Goal: Task Accomplishment & Management: Use online tool/utility

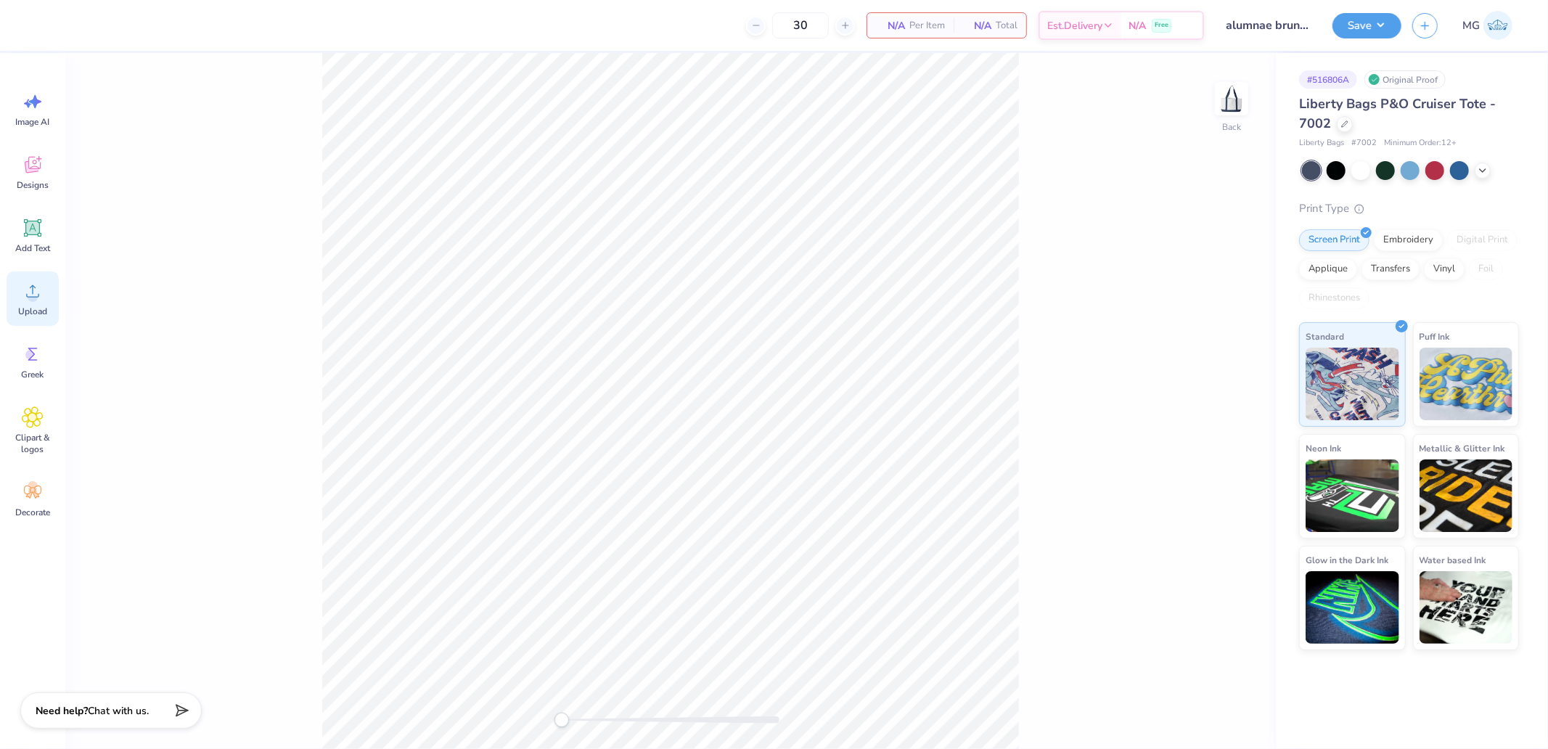
click at [41, 289] on icon at bounding box center [33, 291] width 22 height 22
click at [36, 307] on span "Upload" at bounding box center [32, 311] width 29 height 12
click at [55, 25] on div at bounding box center [65, 24] width 20 height 20
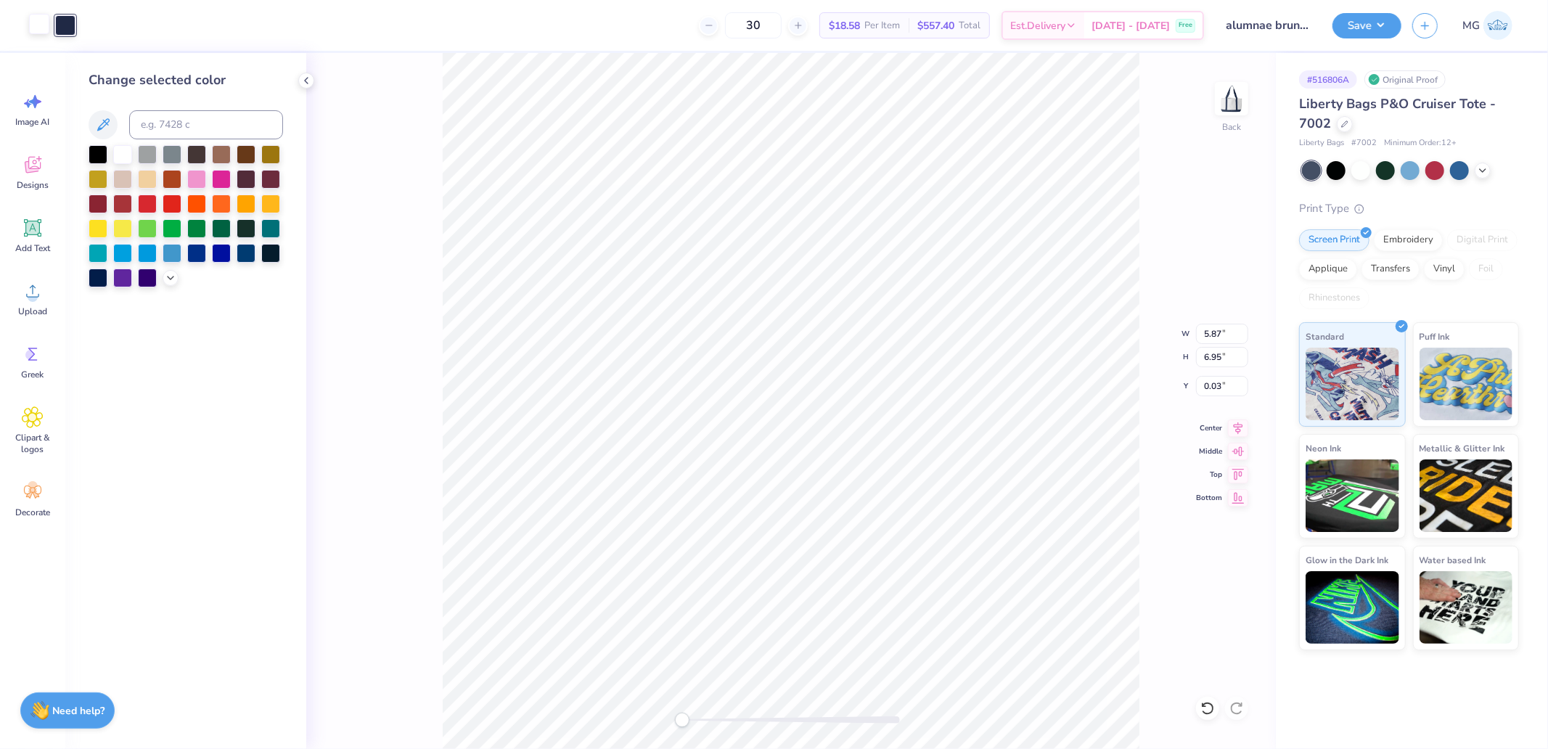
click at [46, 27] on div at bounding box center [39, 24] width 20 height 20
click at [176, 112] on input at bounding box center [206, 124] width 154 height 29
type input "533"
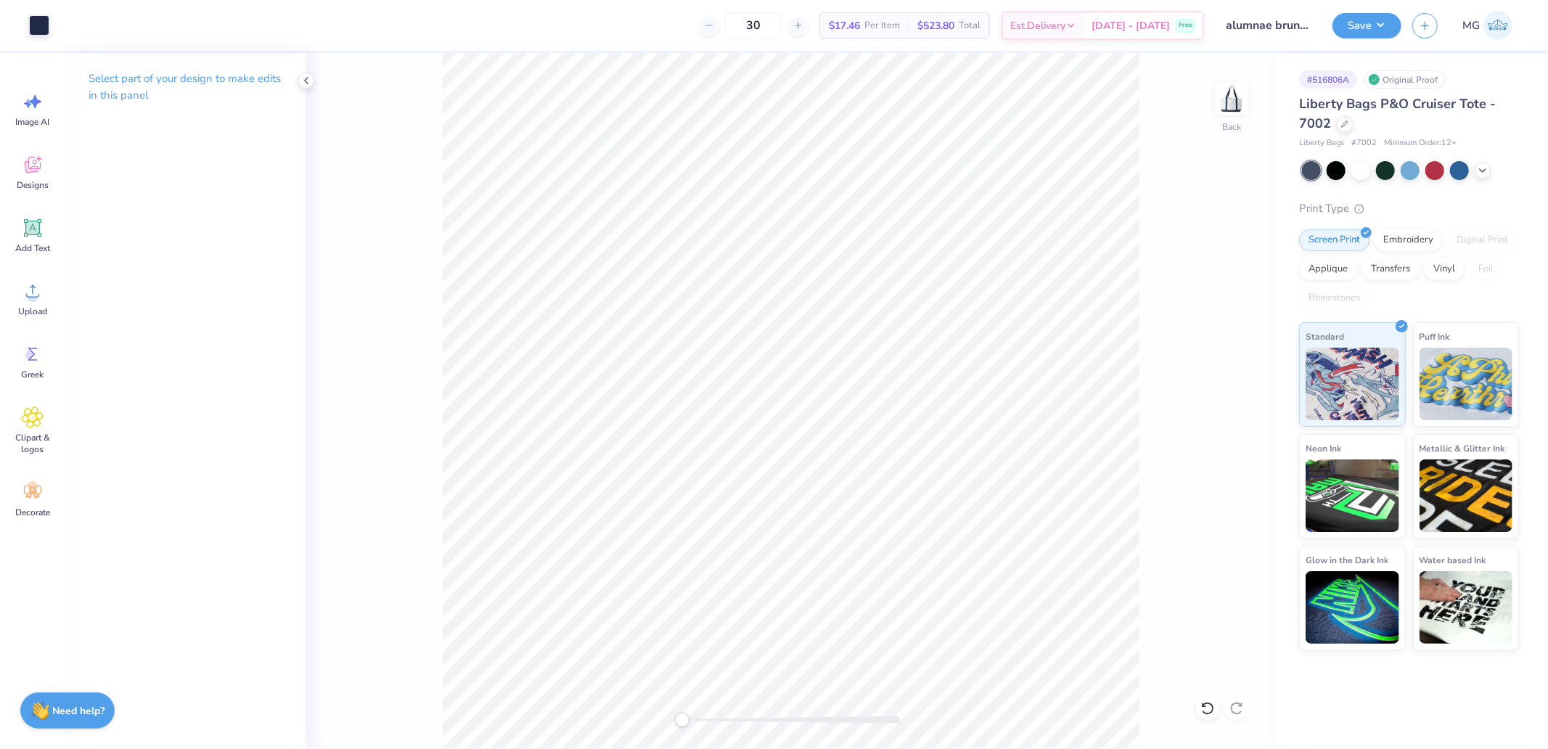
click at [1004, 748] on html "Art colors 30 $17.46 Per Item $523.80 Total Est. Delivery [DATE] - [DATE] Free …" at bounding box center [774, 374] width 1548 height 749
click at [62, 322] on div "Image AI Designs Add Text Upload Greek Clipart & logos Decorate" at bounding box center [32, 401] width 65 height 696
click at [49, 305] on div "Upload" at bounding box center [33, 298] width 52 height 54
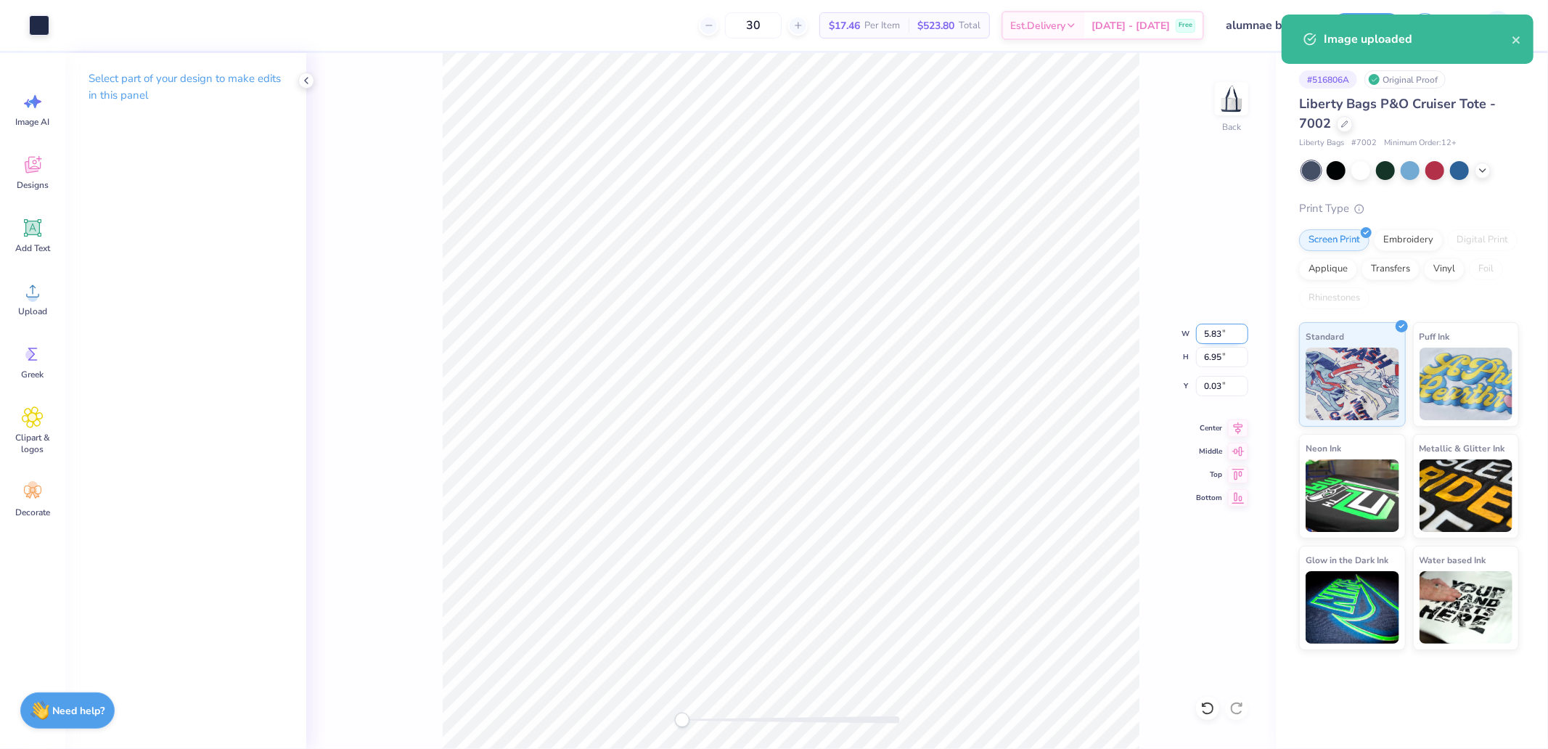
click at [1222, 331] on input "5.83" at bounding box center [1222, 334] width 52 height 20
type input "5.5"
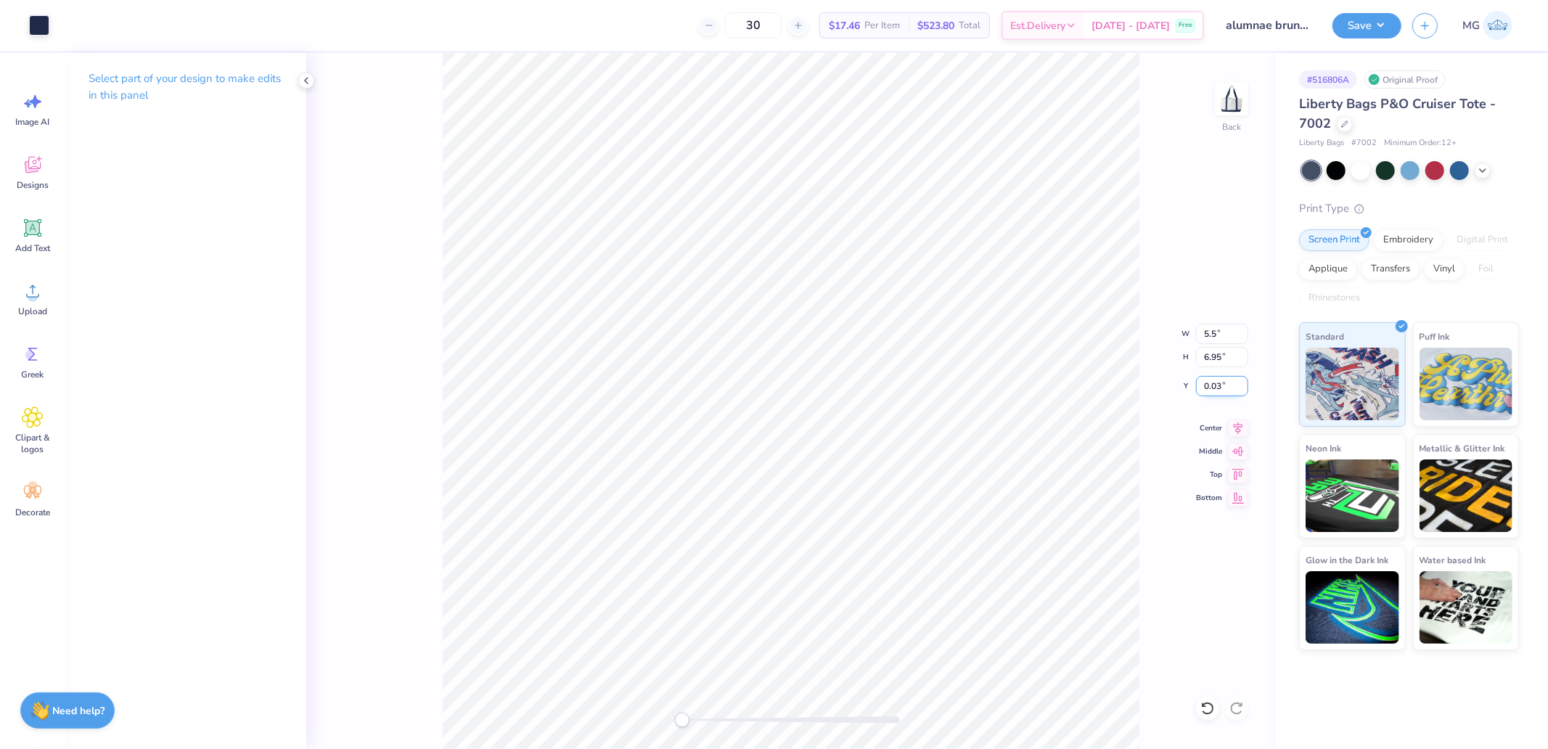
click at [1221, 395] on input "0.03" at bounding box center [1222, 386] width 52 height 20
type input ".2"
click at [1217, 337] on input "5.5" at bounding box center [1222, 334] width 52 height 20
click at [1000, 748] on html "Art colors 30 $17.46 Per Item $523.80 Total Est. Delivery [DATE] - [DATE] Free …" at bounding box center [774, 374] width 1548 height 749
type input "5.2"
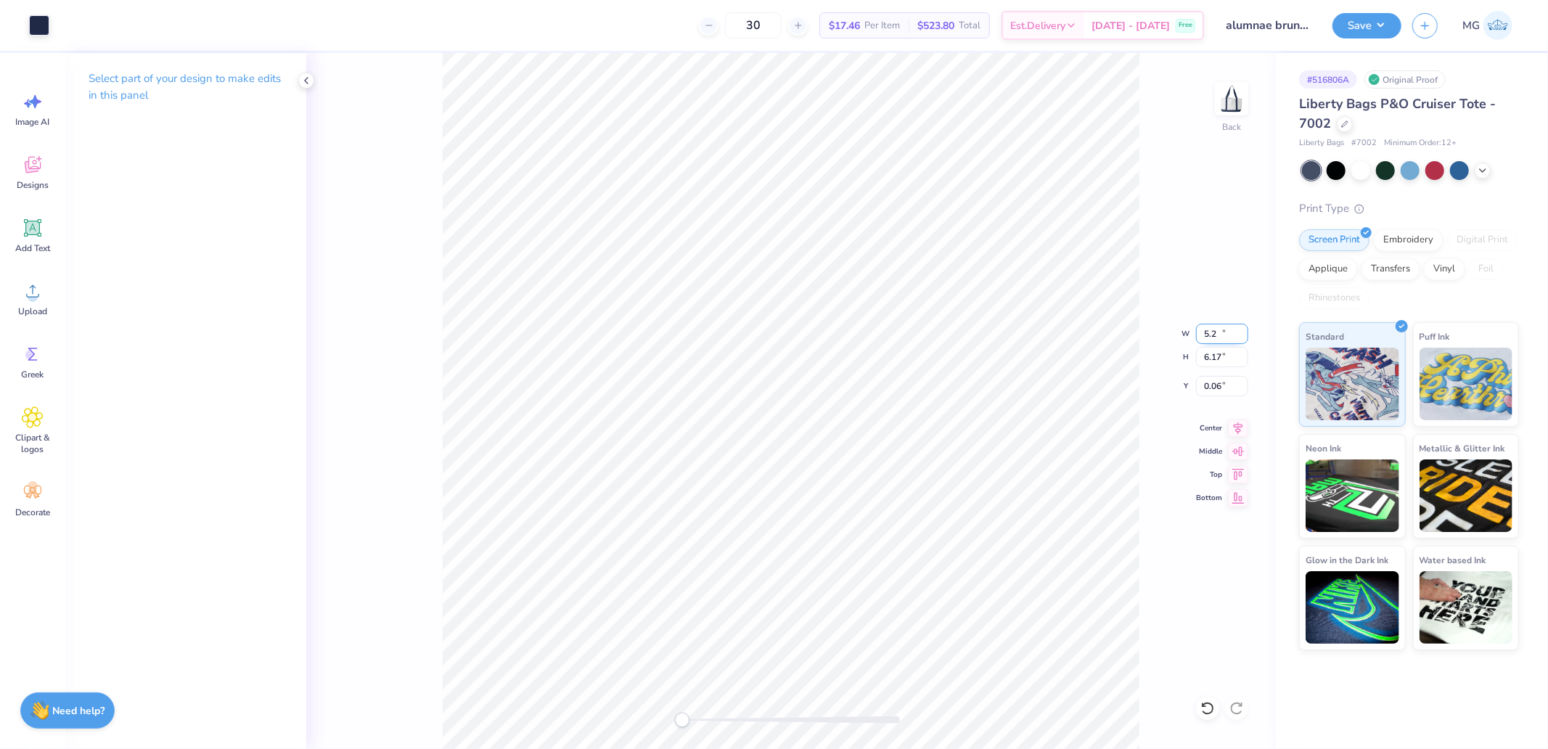
click at [1243, 328] on input "5.2" at bounding box center [1222, 334] width 52 height 20
type input "5.50"
type input "6.55"
type input "0.23"
click at [1241, 425] on icon at bounding box center [1238, 426] width 9 height 12
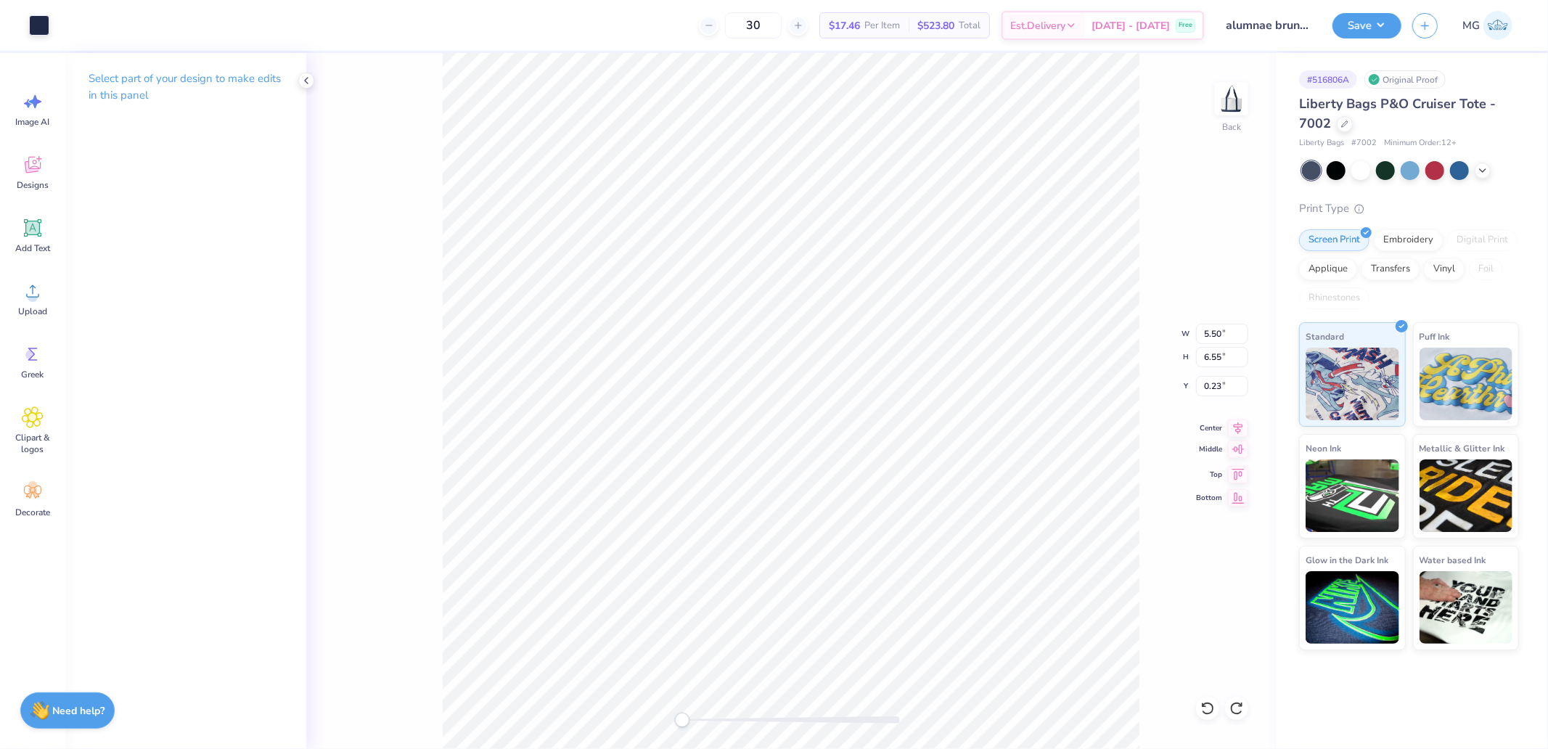
click at [1239, 452] on icon at bounding box center [1238, 449] width 12 height 9
click at [1362, 26] on button "Save" at bounding box center [1366, 23] width 69 height 25
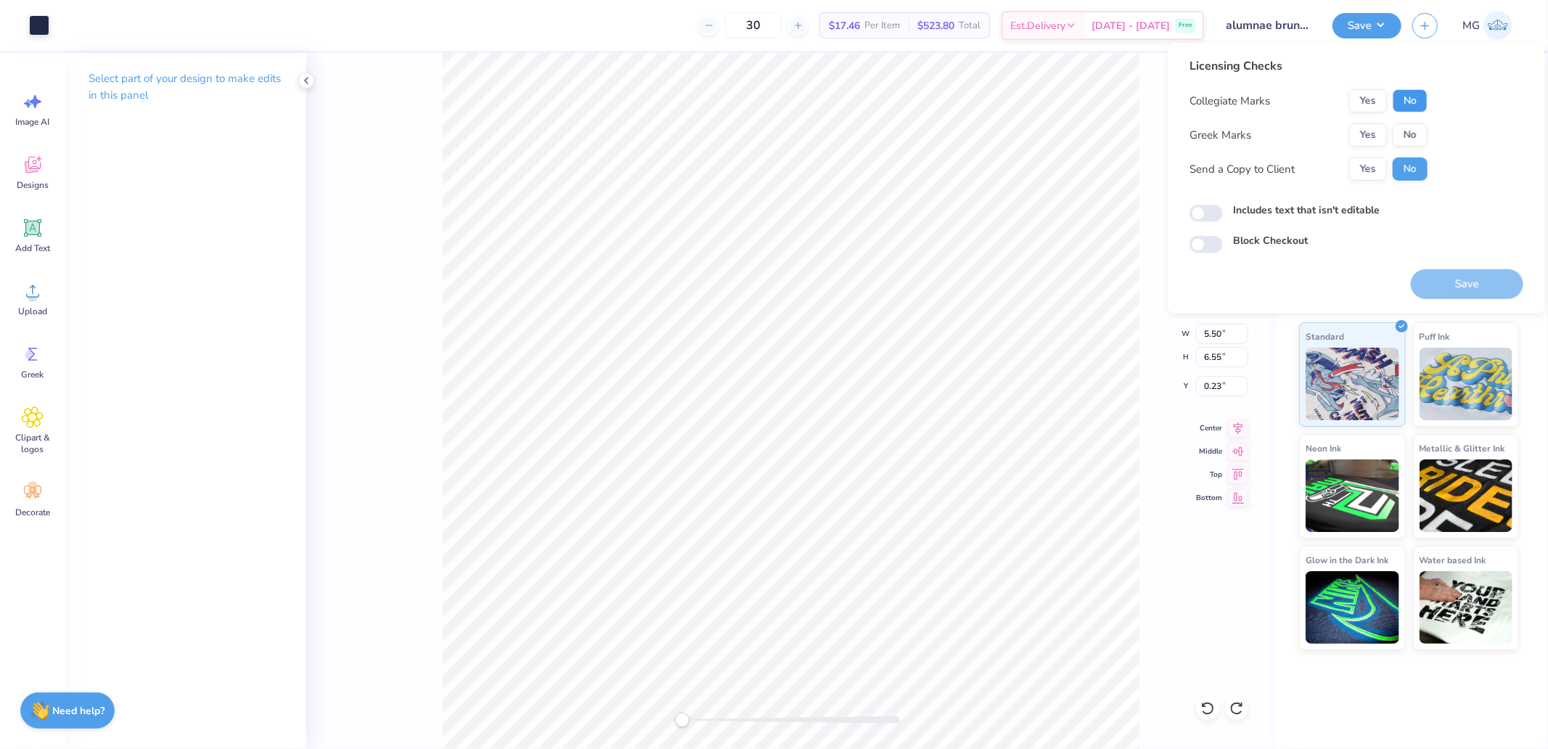
click at [1415, 103] on button "No" at bounding box center [1410, 100] width 35 height 23
